Goal: Transaction & Acquisition: Purchase product/service

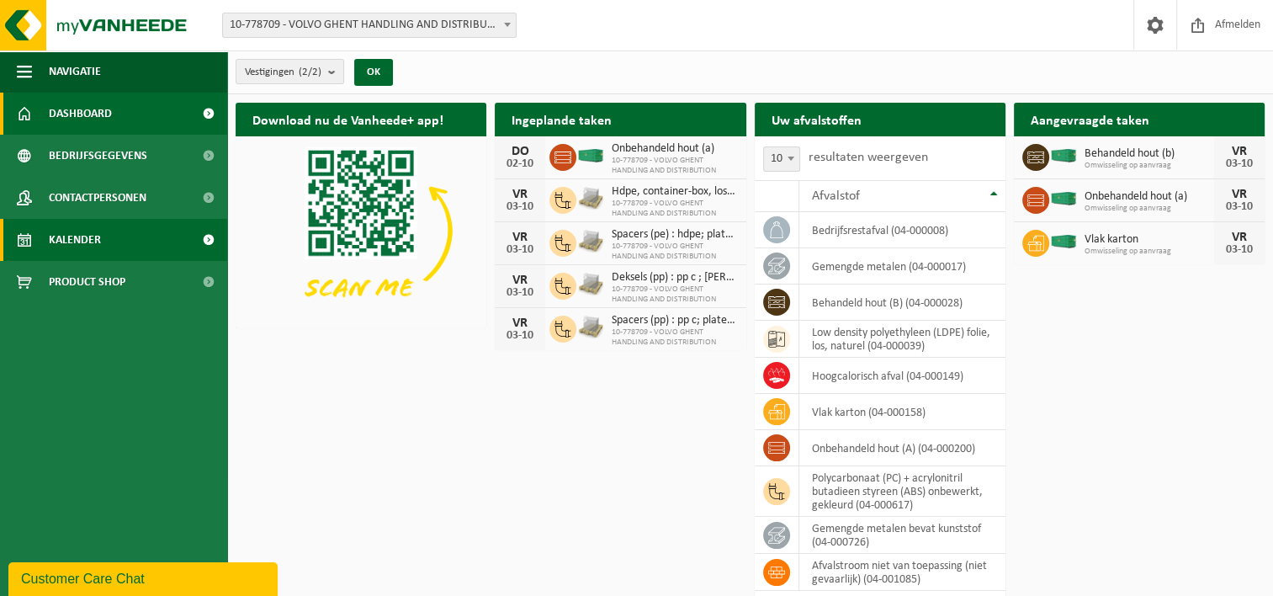
click at [112, 244] on link "Kalender" at bounding box center [113, 240] width 227 height 42
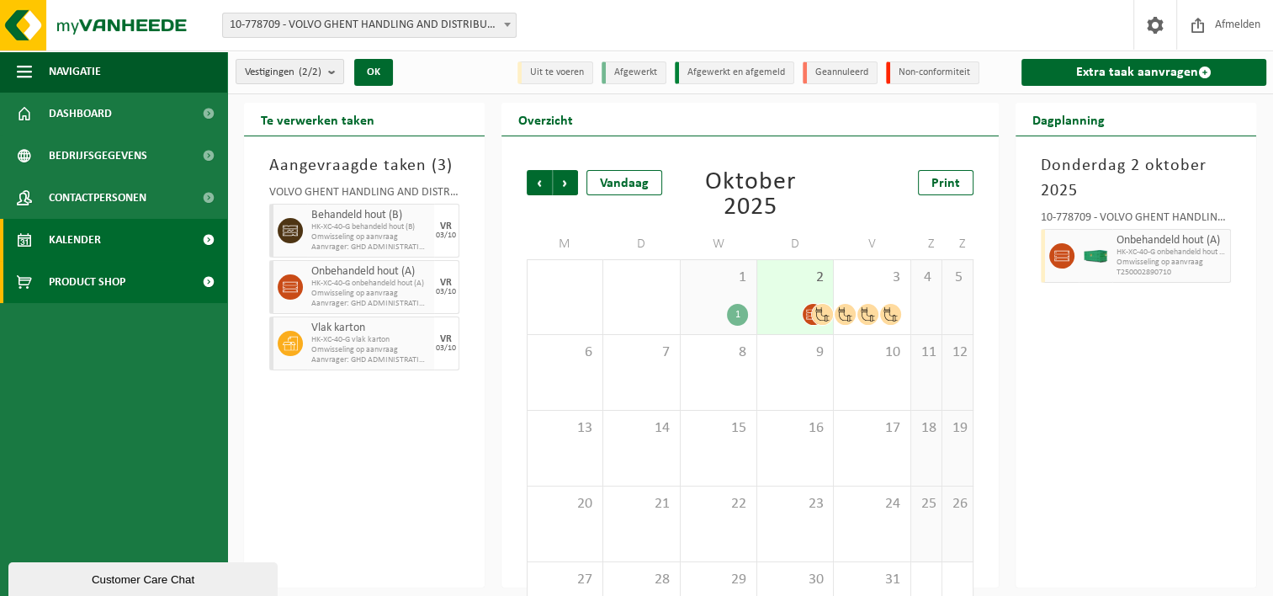
click at [118, 281] on span "Product Shop" at bounding box center [87, 282] width 77 height 42
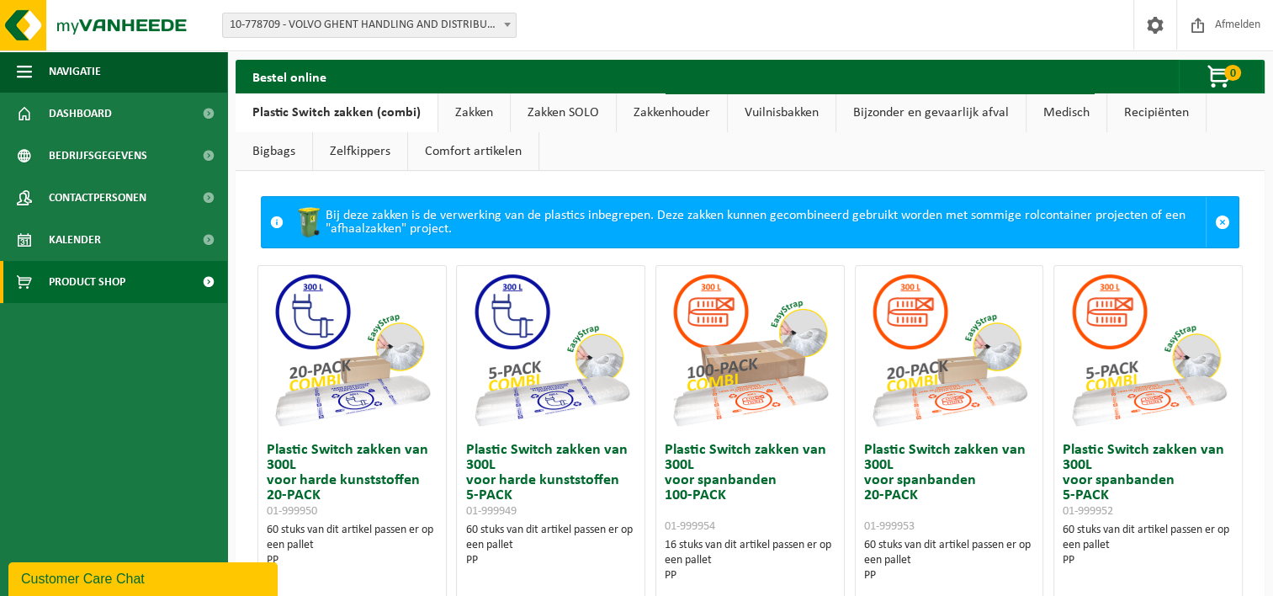
click at [573, 106] on link "Zakken SOLO" at bounding box center [563, 112] width 105 height 39
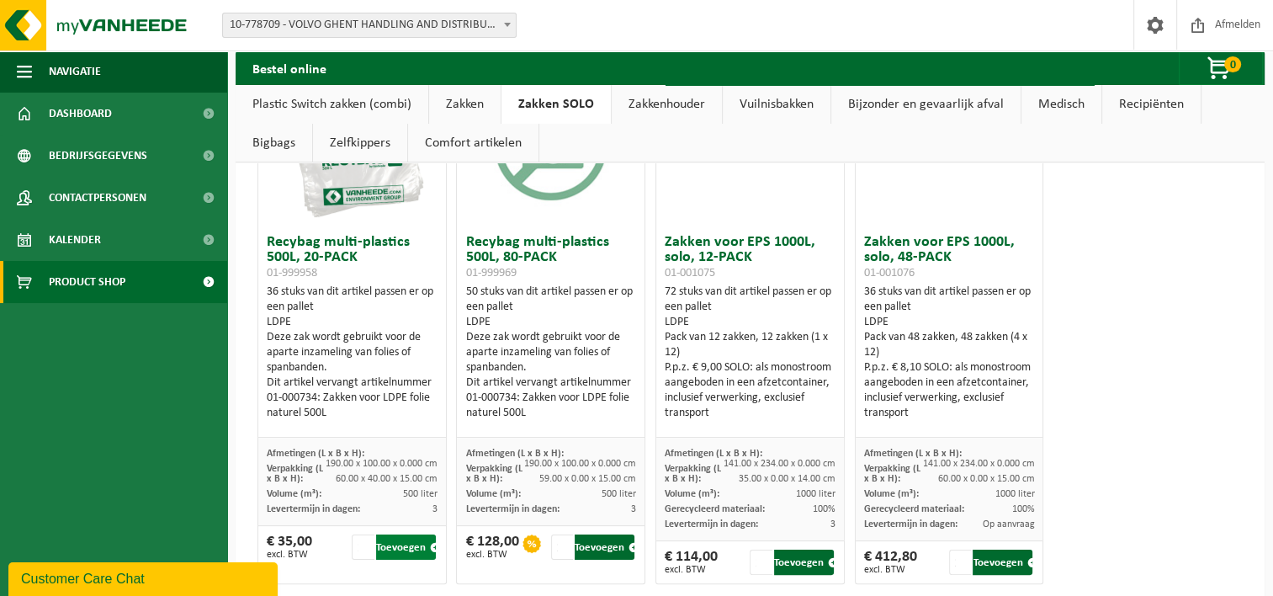
scroll to position [252, 0]
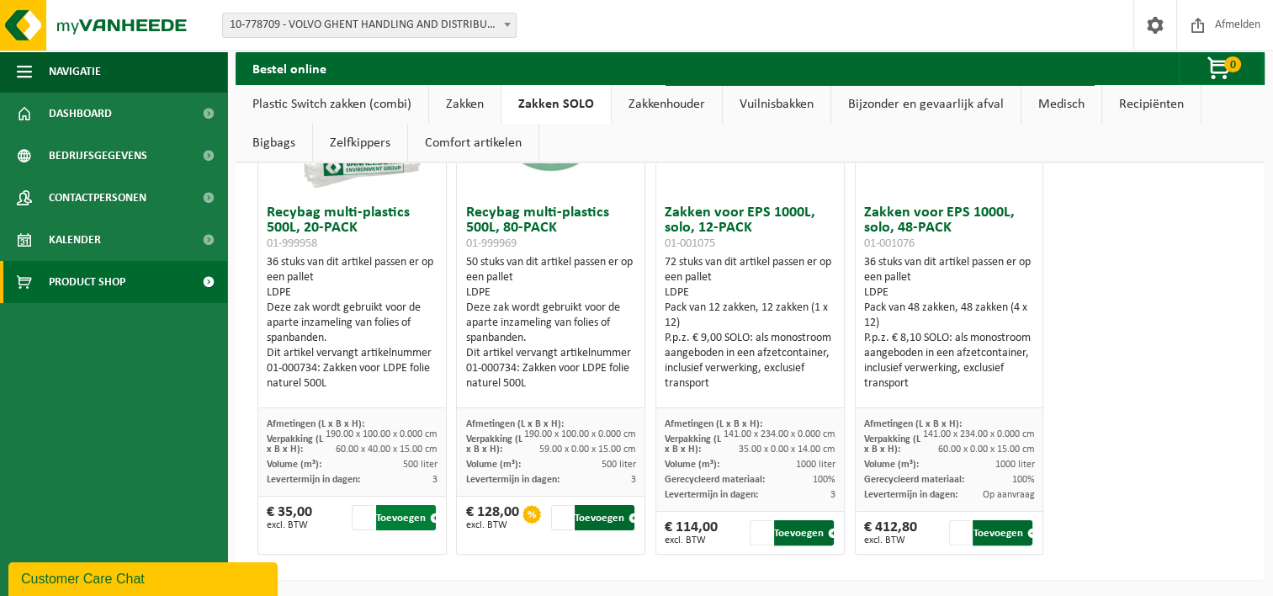
click at [414, 516] on button "Toevoegen" at bounding box center [406, 517] width 60 height 25
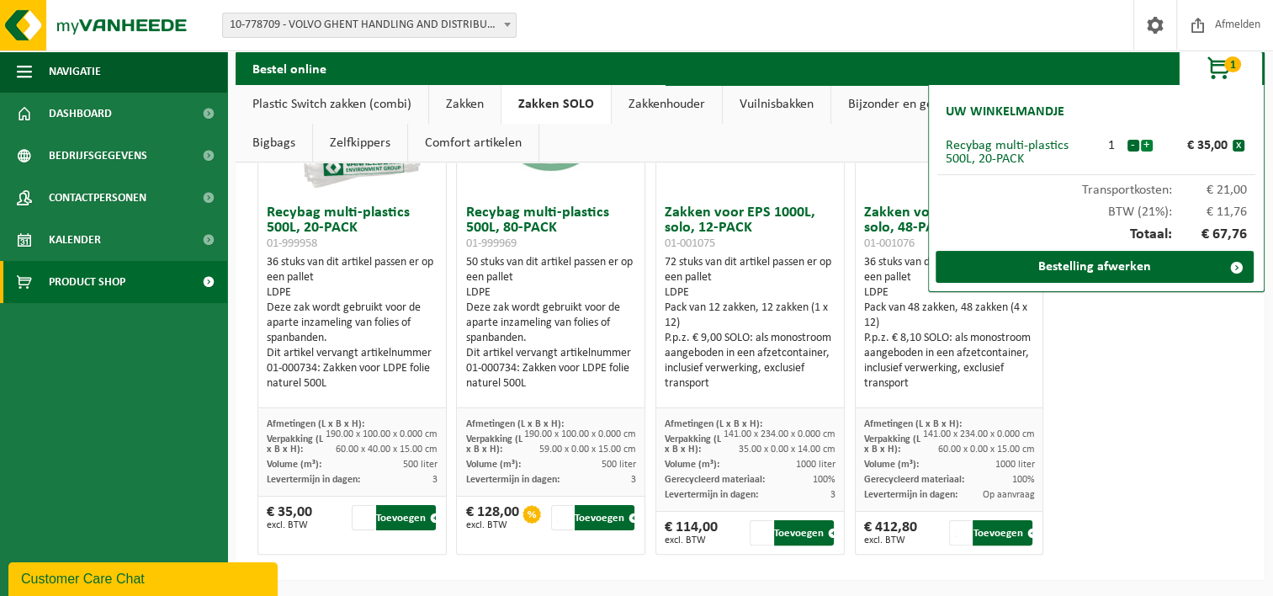
click at [1147, 141] on button "+" at bounding box center [1147, 146] width 12 height 12
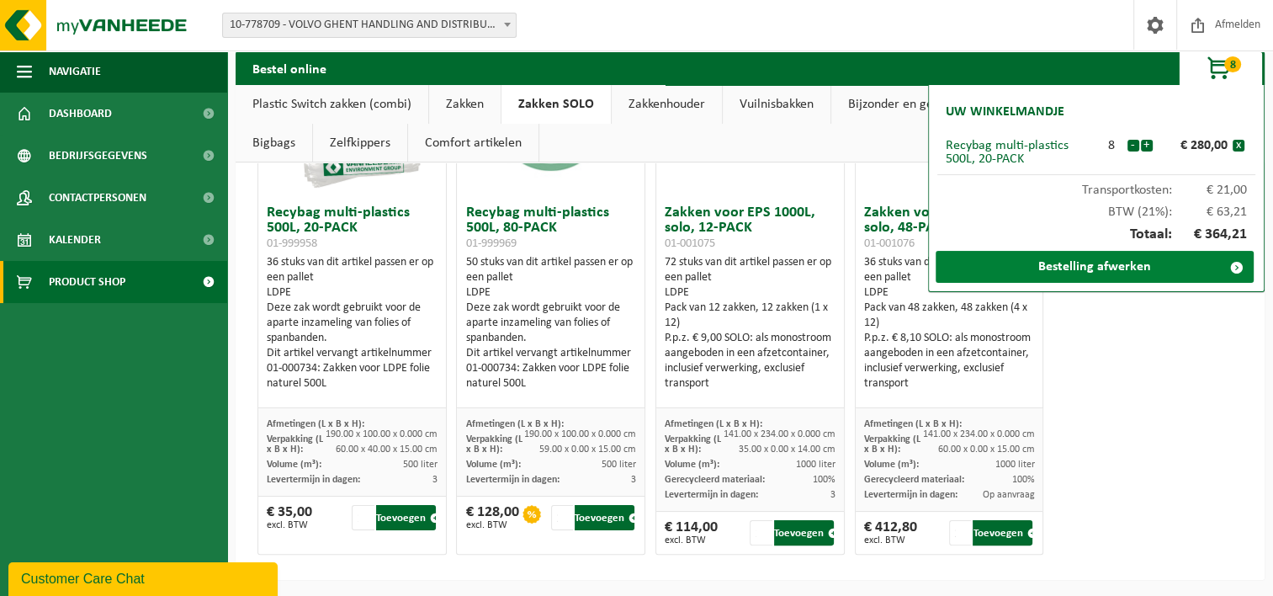
click at [1130, 269] on link "Bestelling afwerken" at bounding box center [1094, 267] width 318 height 32
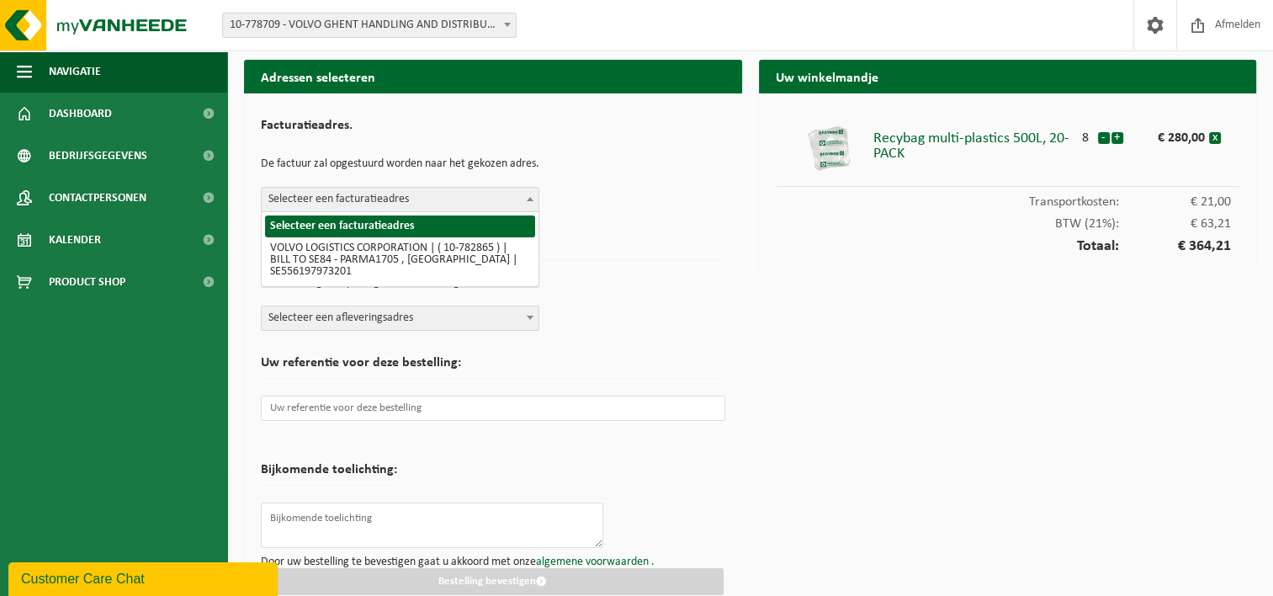
click at [518, 203] on span "Selecteer een facturatieadres" at bounding box center [400, 200] width 277 height 24
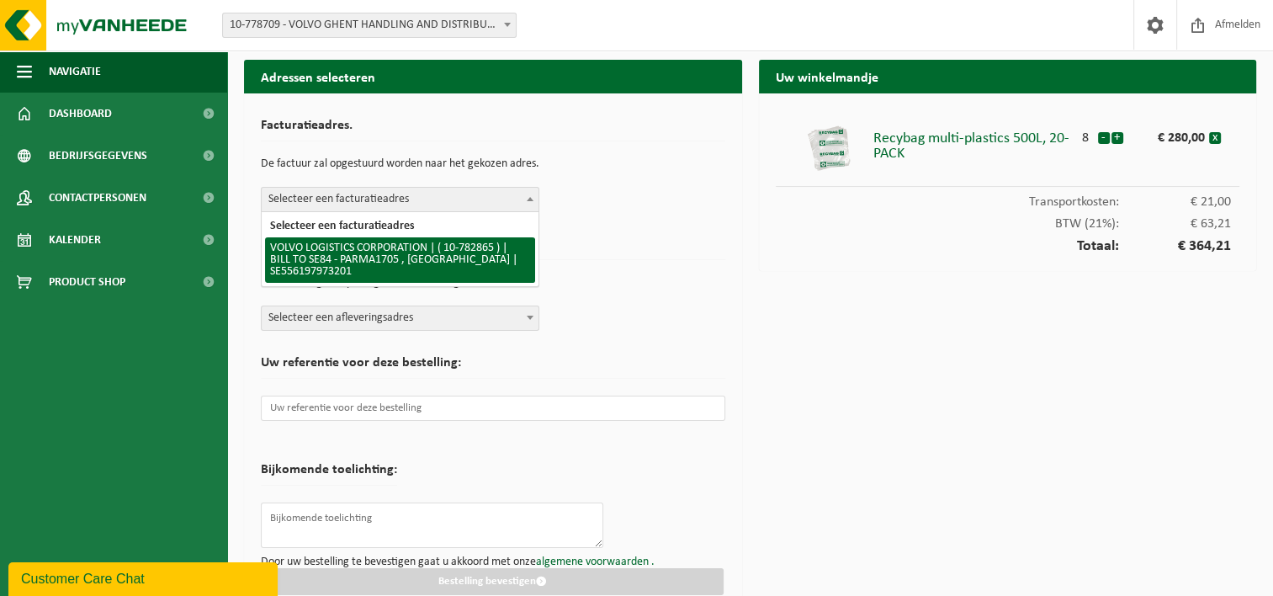
select select "27316"
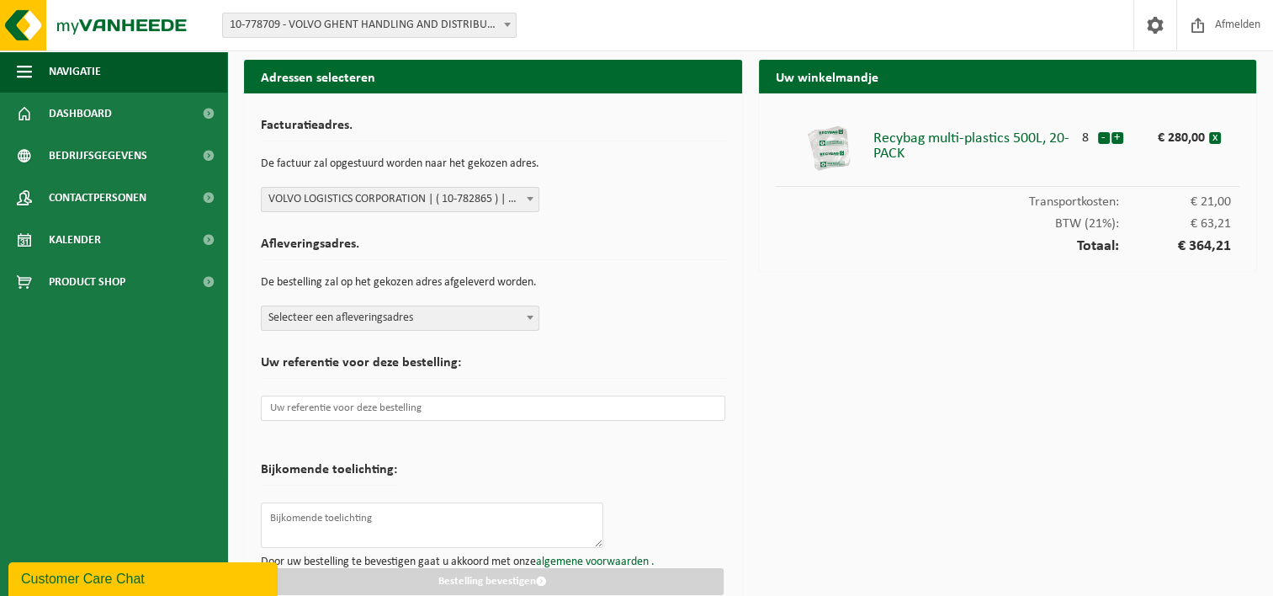
click at [532, 315] on b at bounding box center [530, 317] width 7 height 4
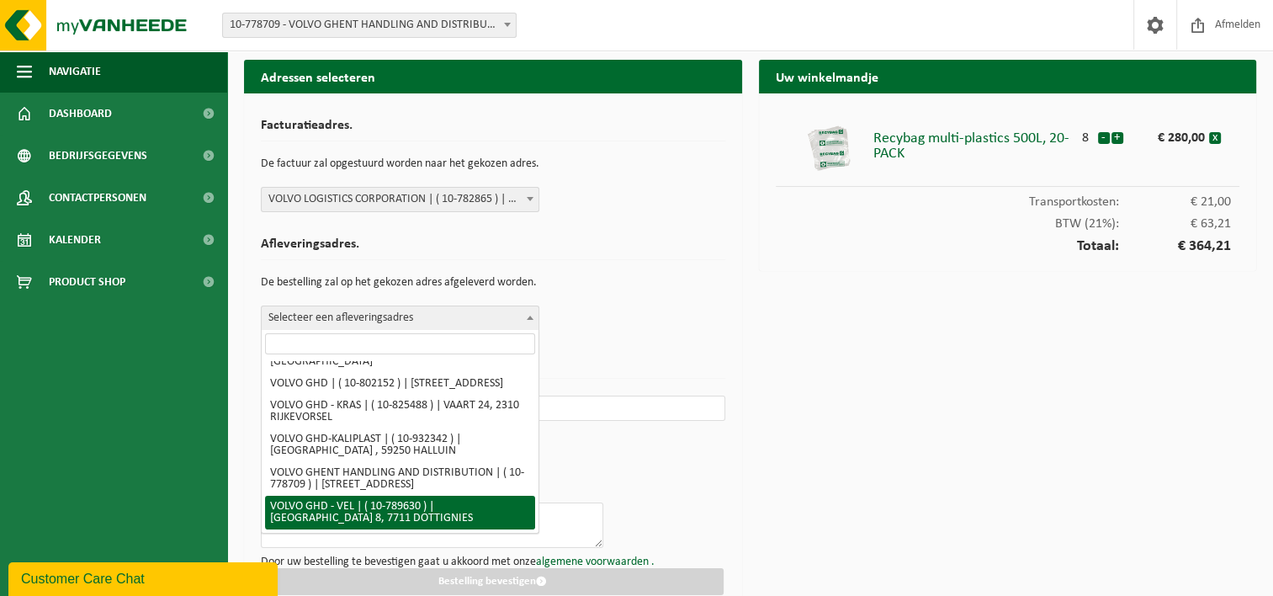
scroll to position [113, 0]
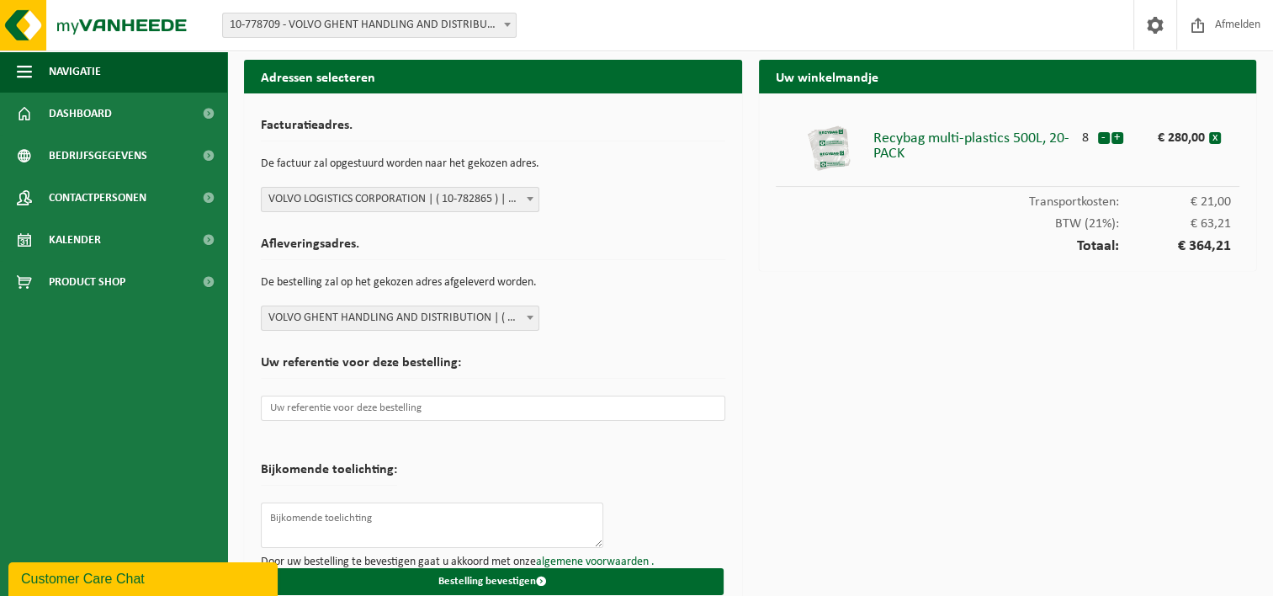
select select "25028"
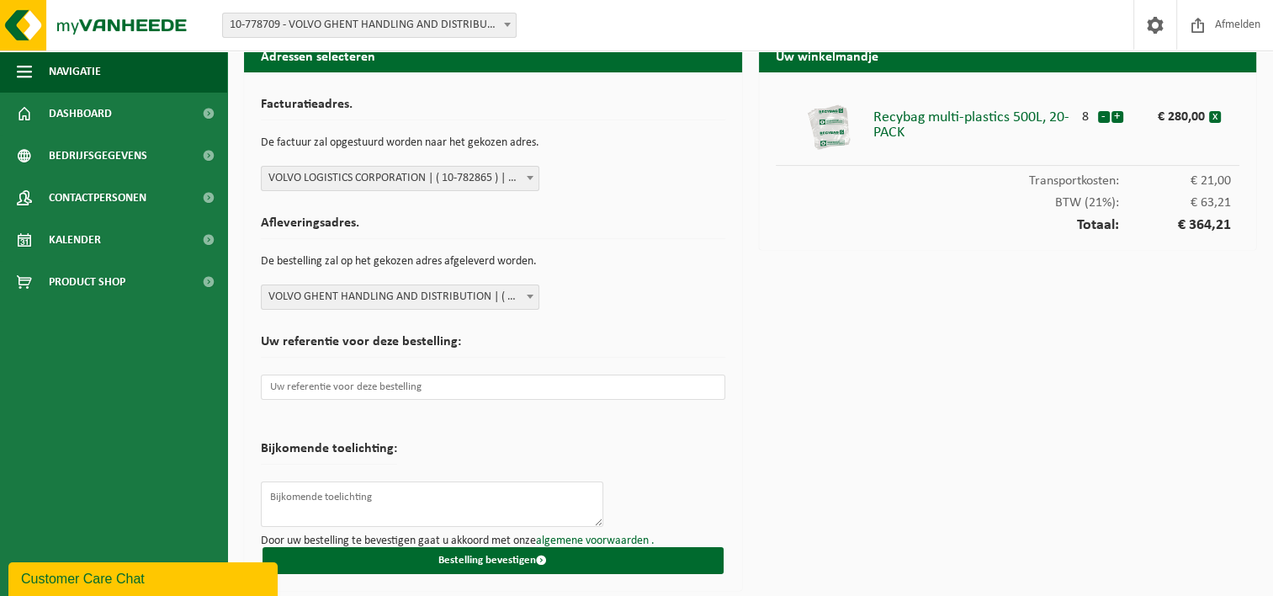
click at [750, 451] on div "Uw winkelmandje Recybag multi-plastics 500L, 20-PACK 8 - + € 280,00 x Transport…" at bounding box center [1007, 319] width 515 height 560
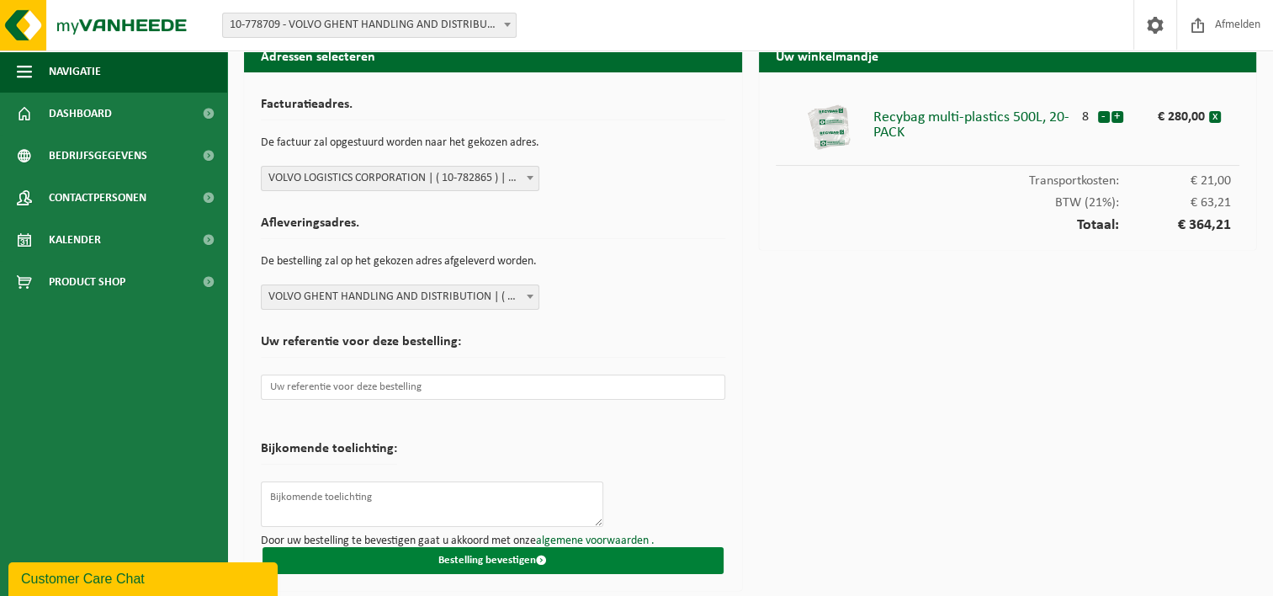
click at [508, 559] on button "Bestelling bevestigen" at bounding box center [492, 560] width 461 height 27
